Goal: Task Accomplishment & Management: Use online tool/utility

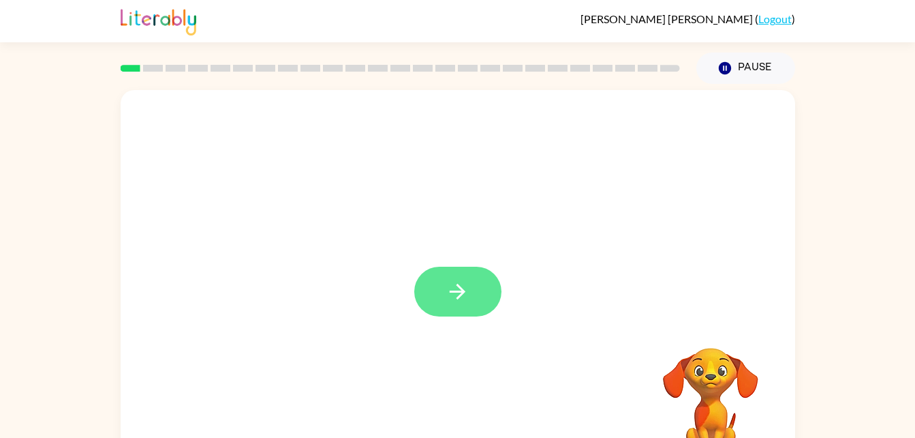
click at [477, 279] on button "button" at bounding box center [457, 291] width 87 height 50
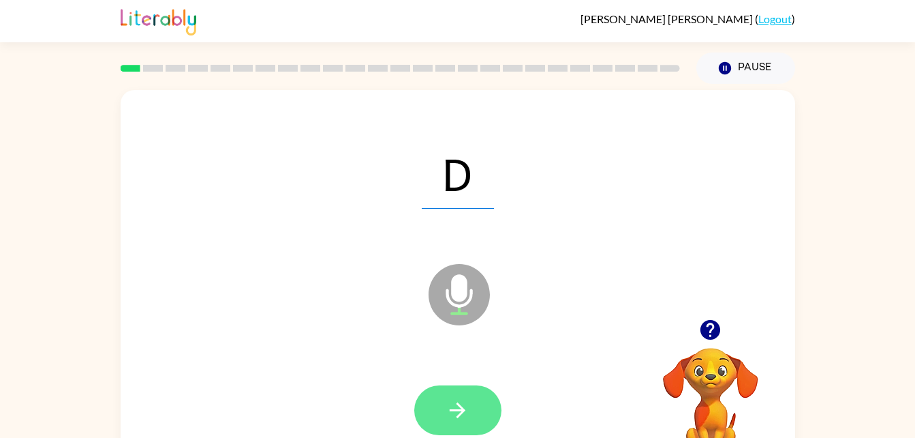
click at [486, 397] on button "button" at bounding box center [457, 410] width 87 height 50
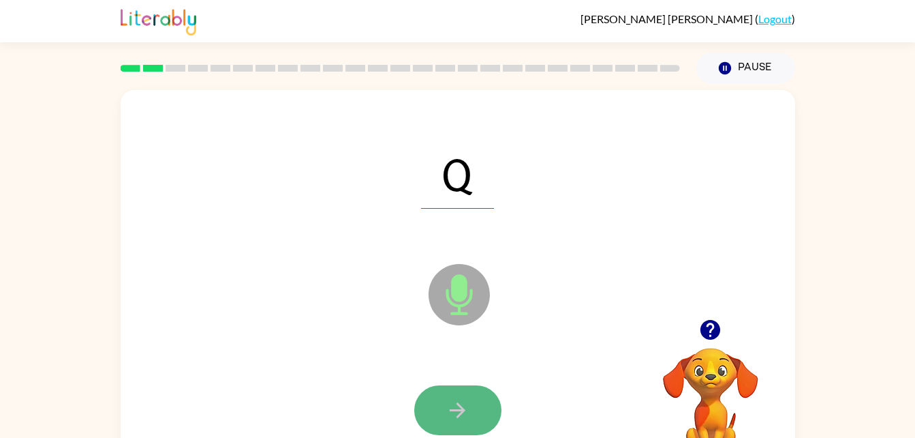
click at [463, 412] on icon "button" at bounding box center [458, 410] width 16 height 16
click at [457, 403] on icon "button" at bounding box center [458, 410] width 16 height 16
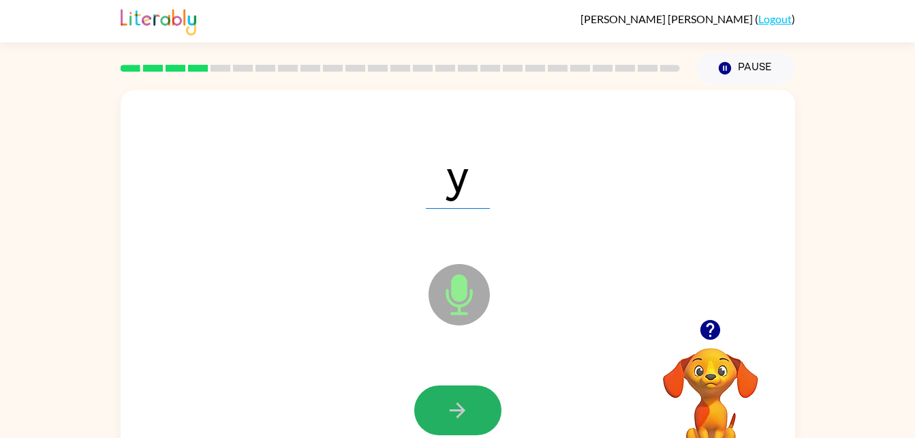
click at [457, 403] on icon "button" at bounding box center [458, 410] width 16 height 16
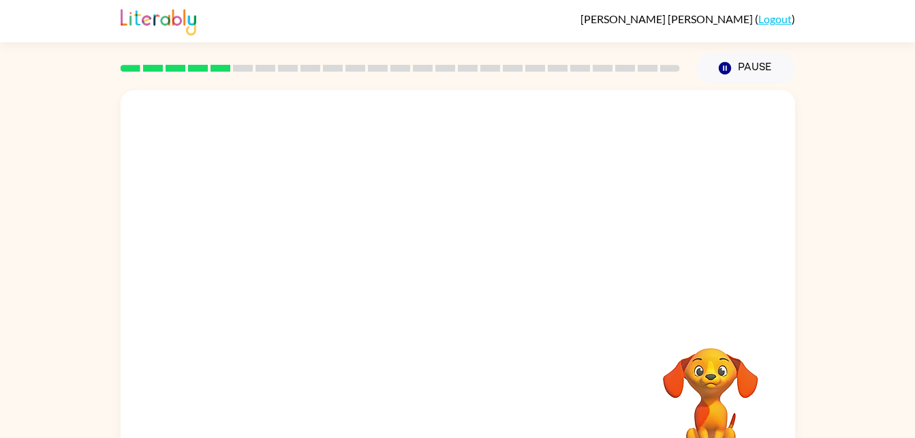
click at [457, 407] on div "Your browser must support playing .mp4 files to use Literably. Please try using…" at bounding box center [458, 284] width 675 height 389
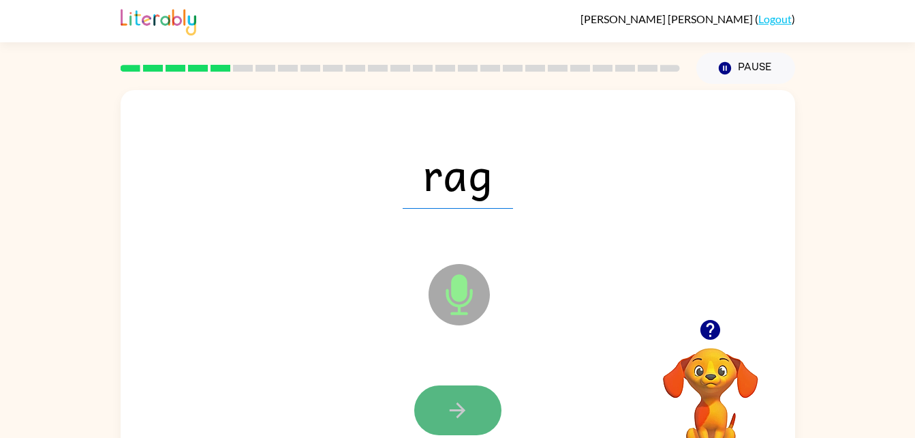
click at [457, 407] on icon "button" at bounding box center [458, 410] width 24 height 24
click at [463, 395] on button "button" at bounding box center [457, 410] width 87 height 50
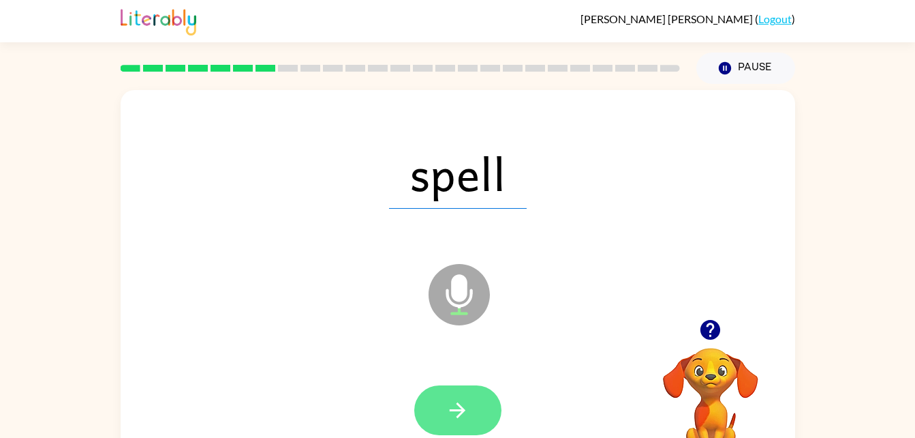
click at [475, 388] on button "button" at bounding box center [457, 410] width 87 height 50
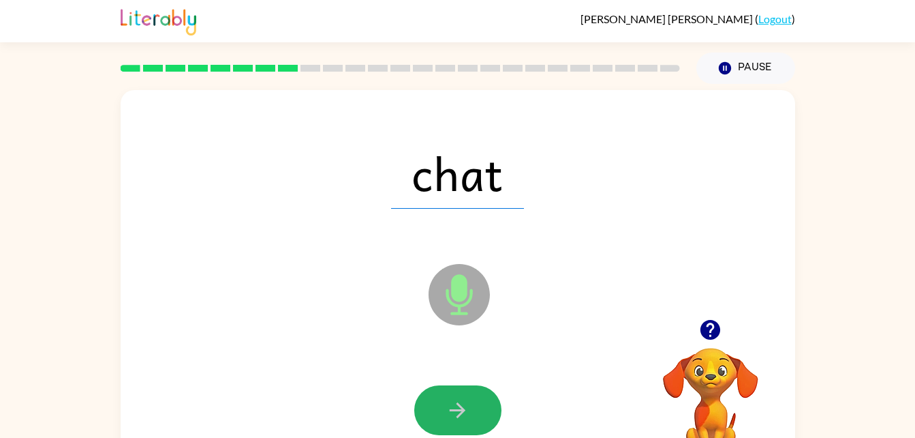
click at [459, 401] on icon "button" at bounding box center [458, 410] width 24 height 24
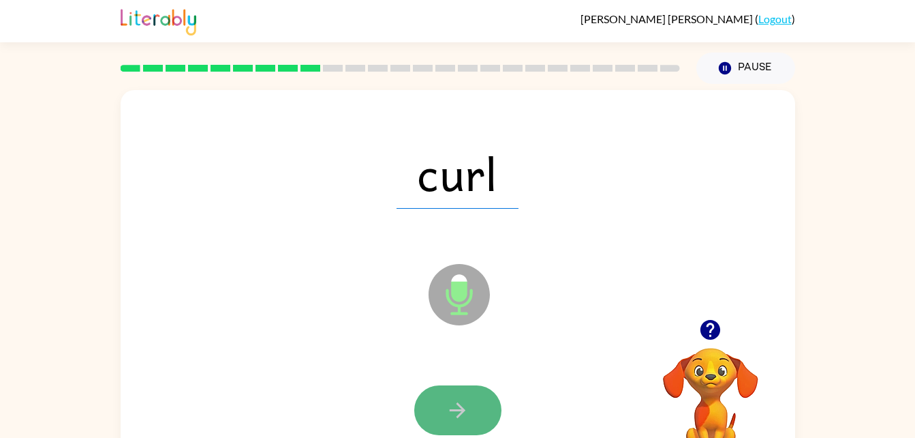
click at [453, 406] on icon "button" at bounding box center [458, 410] width 24 height 24
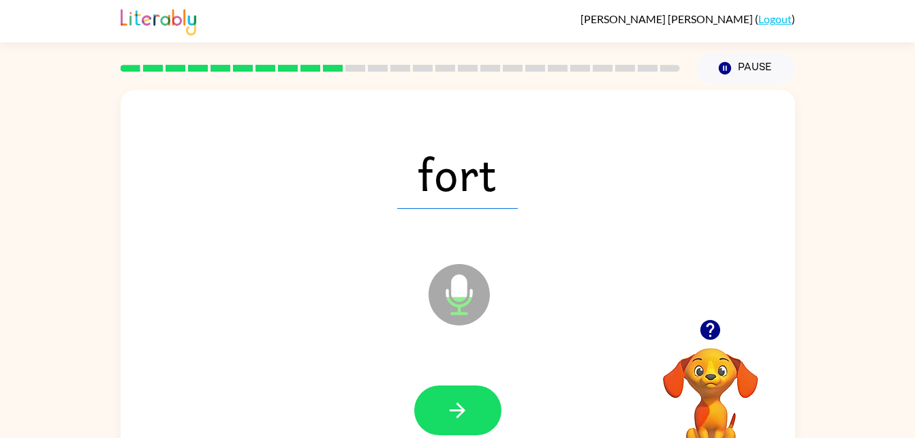
click at [456, 378] on div at bounding box center [457, 410] width 647 height 112
click at [456, 389] on button "button" at bounding box center [457, 410] width 87 height 50
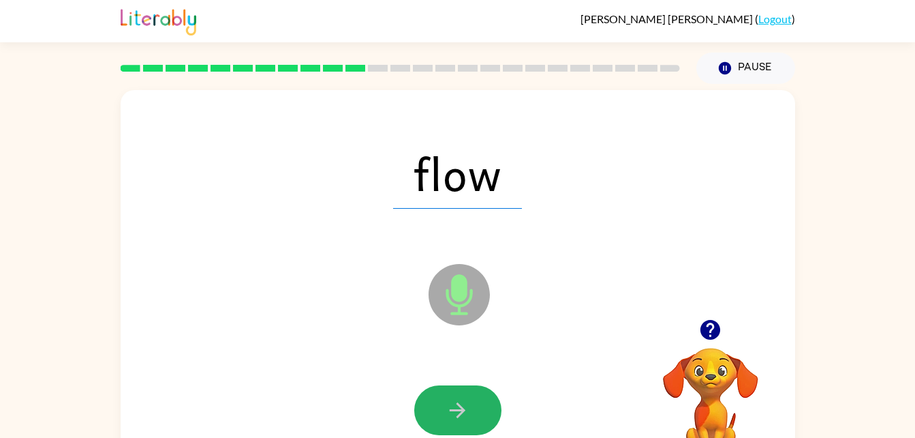
click at [455, 388] on button "button" at bounding box center [457, 410] width 87 height 50
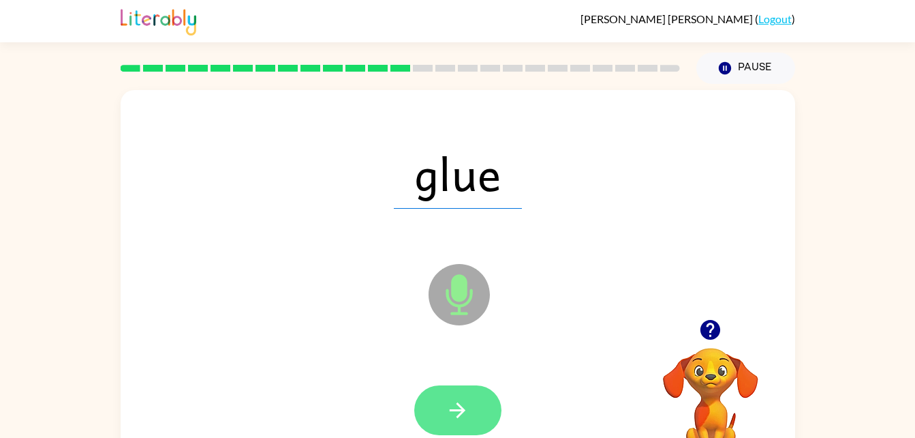
click at [457, 390] on button "button" at bounding box center [457, 410] width 87 height 50
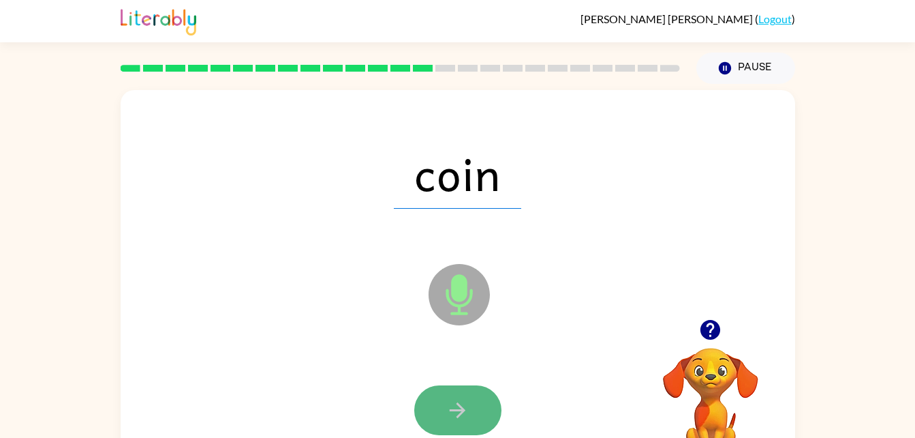
click at [457, 390] on button "button" at bounding box center [457, 410] width 87 height 50
click at [468, 405] on icon "button" at bounding box center [458, 410] width 24 height 24
click at [457, 395] on button "button" at bounding box center [457, 410] width 87 height 50
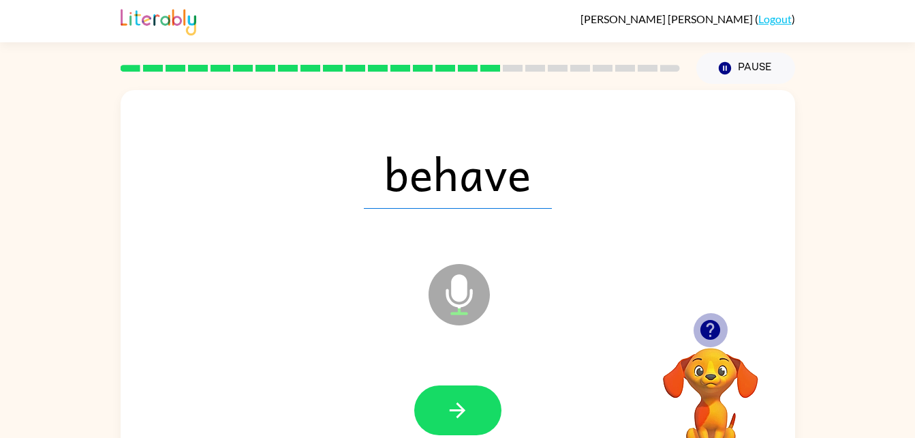
drag, startPoint x: 457, startPoint y: 398, endPoint x: 709, endPoint y: 319, distance: 263.6
click at [709, 319] on icon "button" at bounding box center [711, 330] width 24 height 24
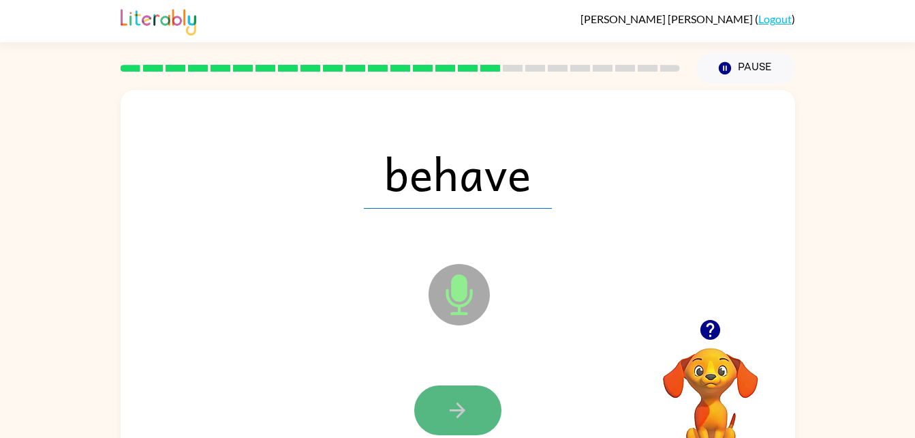
click at [453, 402] on icon "button" at bounding box center [458, 410] width 24 height 24
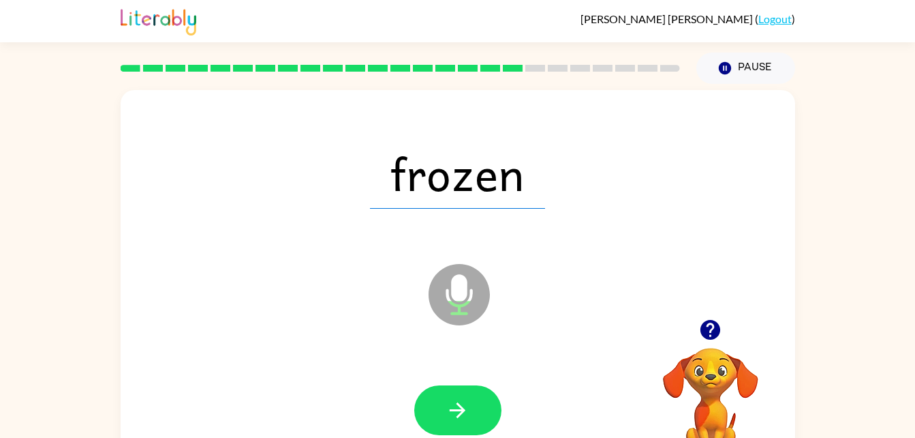
drag, startPoint x: 453, startPoint y: 402, endPoint x: 420, endPoint y: 393, distance: 34.1
click at [420, 393] on div at bounding box center [457, 410] width 87 height 50
click at [445, 401] on button "button" at bounding box center [457, 410] width 87 height 50
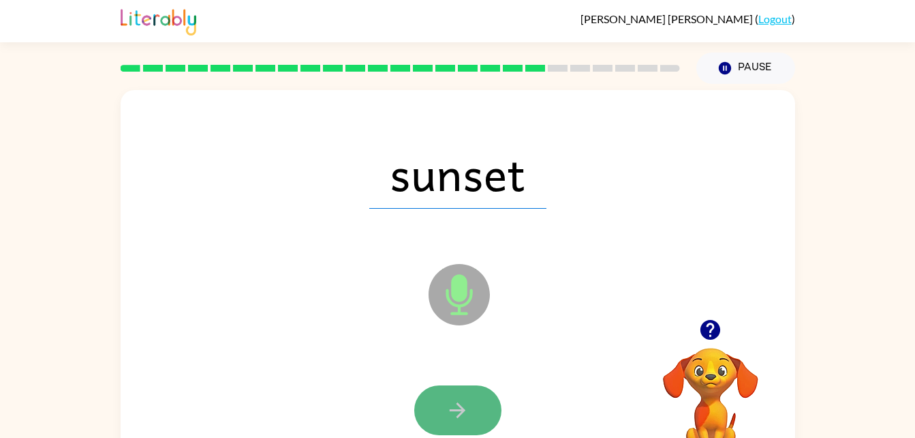
click at [473, 394] on button "button" at bounding box center [457, 410] width 87 height 50
click at [466, 388] on button "button" at bounding box center [457, 410] width 87 height 50
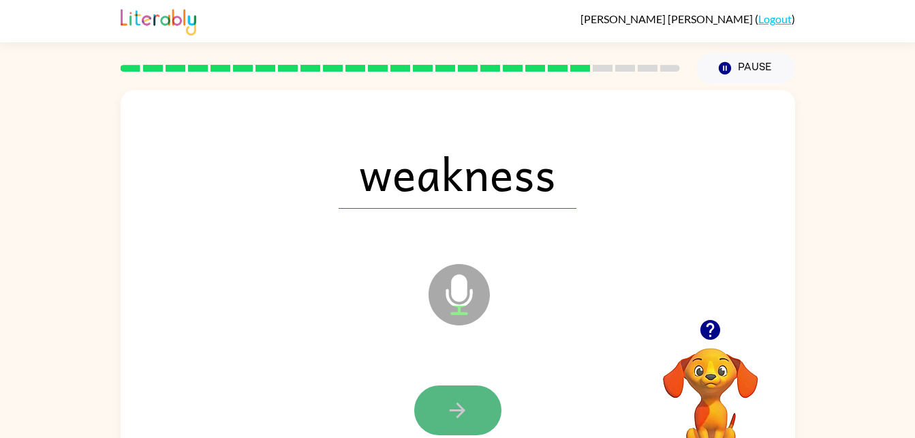
drag, startPoint x: 466, startPoint y: 388, endPoint x: 438, endPoint y: 417, distance: 40.5
click at [438, 417] on button "button" at bounding box center [457, 410] width 87 height 50
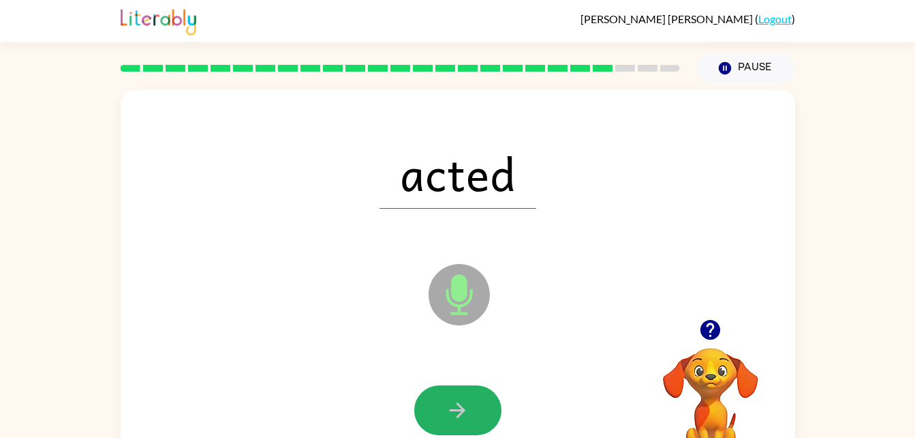
click at [439, 411] on button "button" at bounding box center [457, 410] width 87 height 50
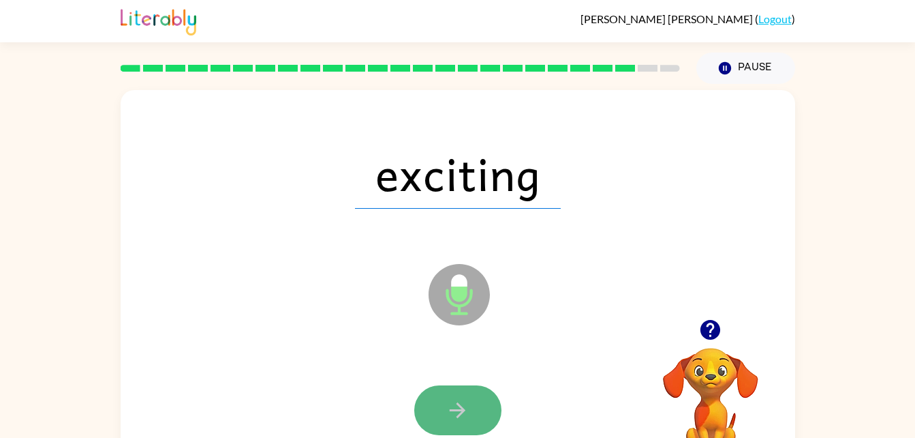
click at [439, 410] on button "button" at bounding box center [457, 410] width 87 height 50
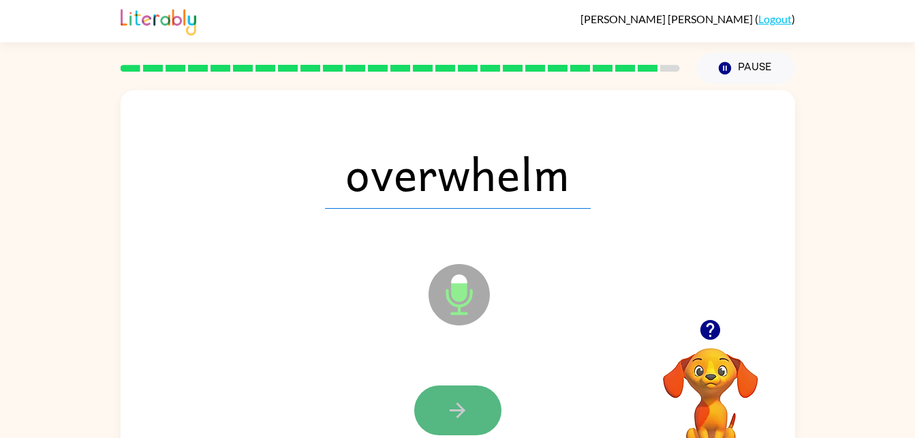
click at [461, 413] on icon "button" at bounding box center [458, 410] width 16 height 16
